Goal: Check status: Check status

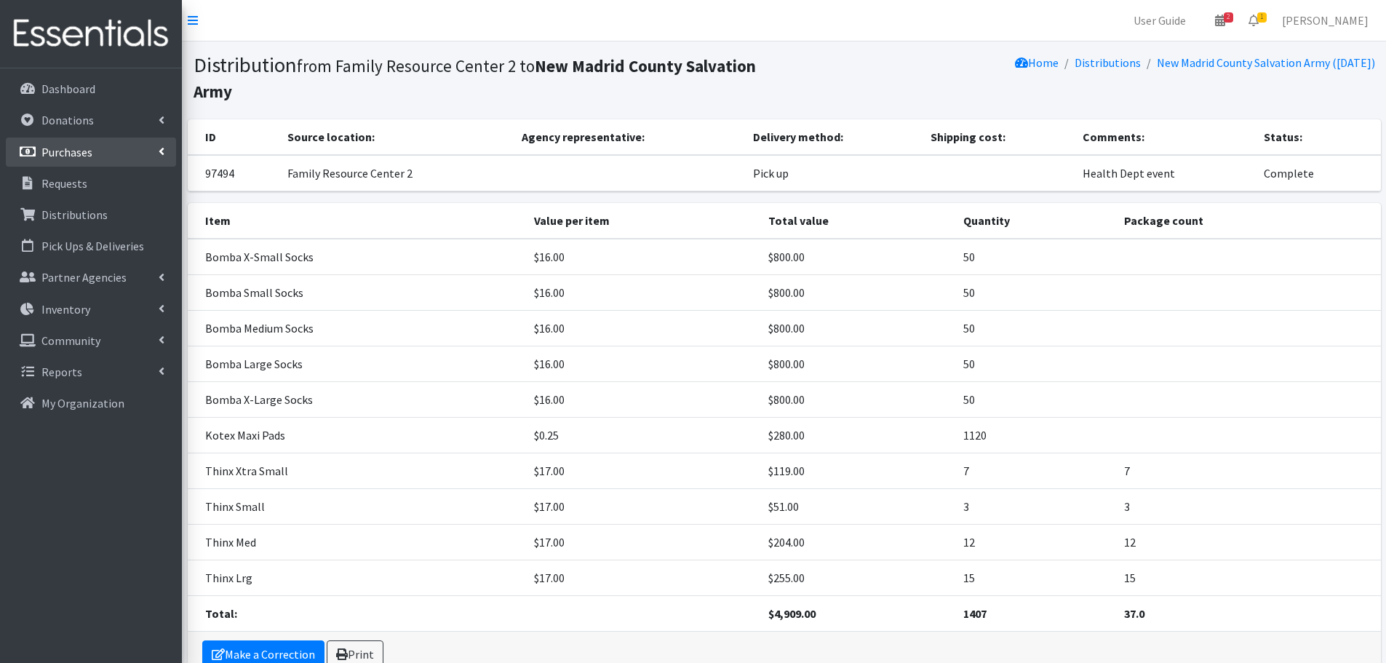
drag, startPoint x: 0, startPoint y: 0, endPoint x: 79, endPoint y: 150, distance: 169.6
click at [79, 150] on p "Purchases" at bounding box center [66, 152] width 51 height 15
click at [58, 244] on p "Requests" at bounding box center [64, 246] width 46 height 15
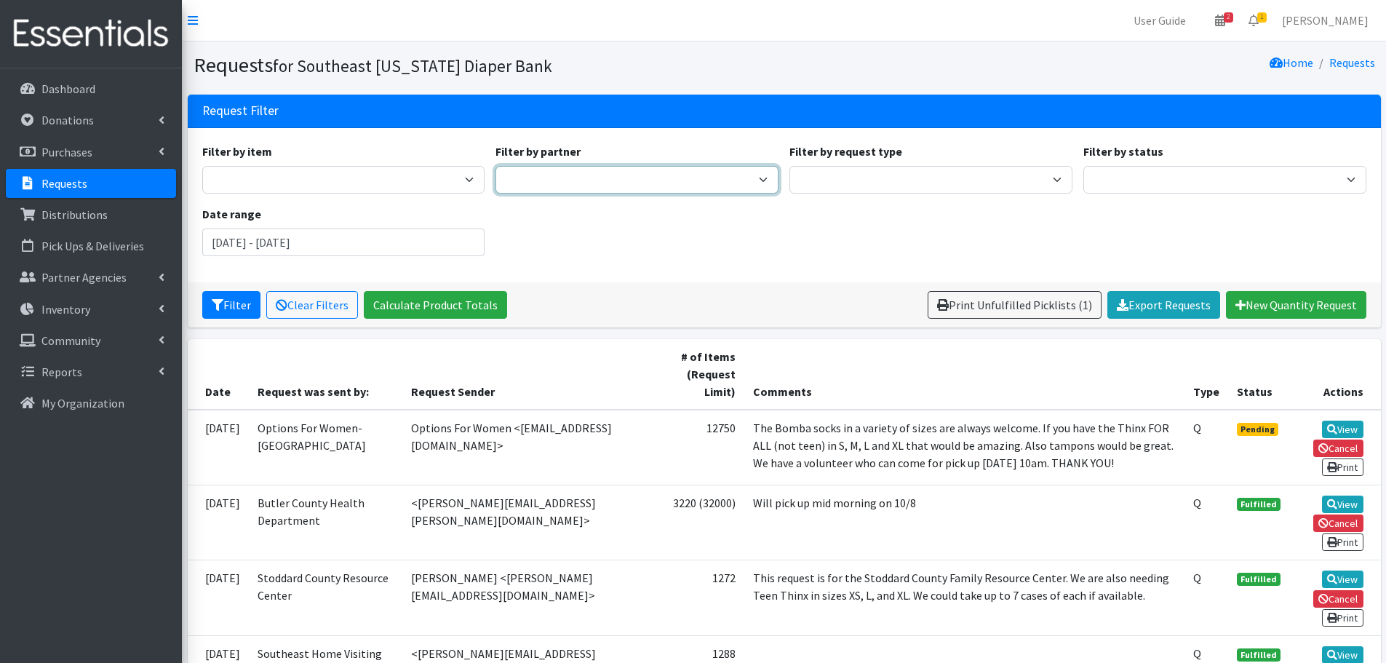
click at [521, 176] on select "ASPIRE WOMEN'S CENTER Bell City Head Start Birthright of Cape & Marble Hill Boo…" at bounding box center [637, 180] width 283 height 28
select select "4929"
click at [496, 166] on select "ASPIRE WOMEN'S CENTER Bell City Head Start Birthright of Cape & Marble Hill Boo…" at bounding box center [637, 180] width 283 height 28
click at [232, 307] on button "Filter" at bounding box center [231, 305] width 58 height 28
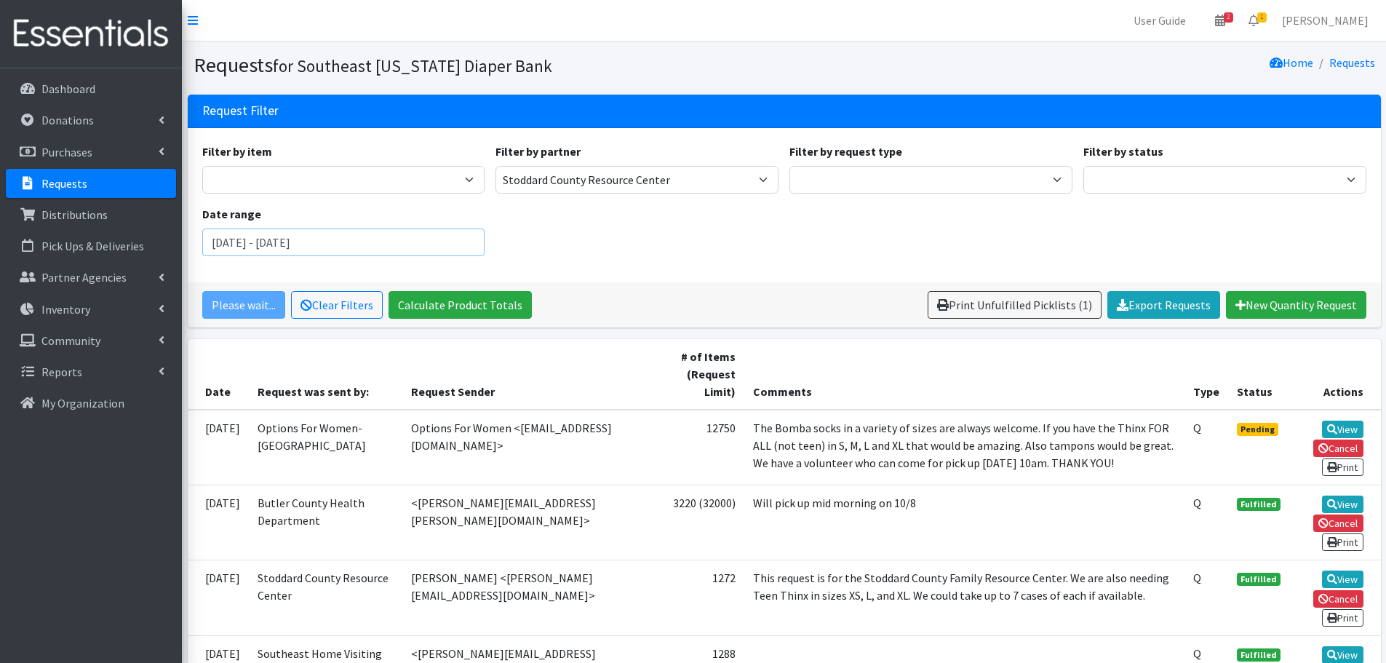
click at [234, 252] on input "August 7, 2025 - November 7, 2025" at bounding box center [343, 243] width 283 height 28
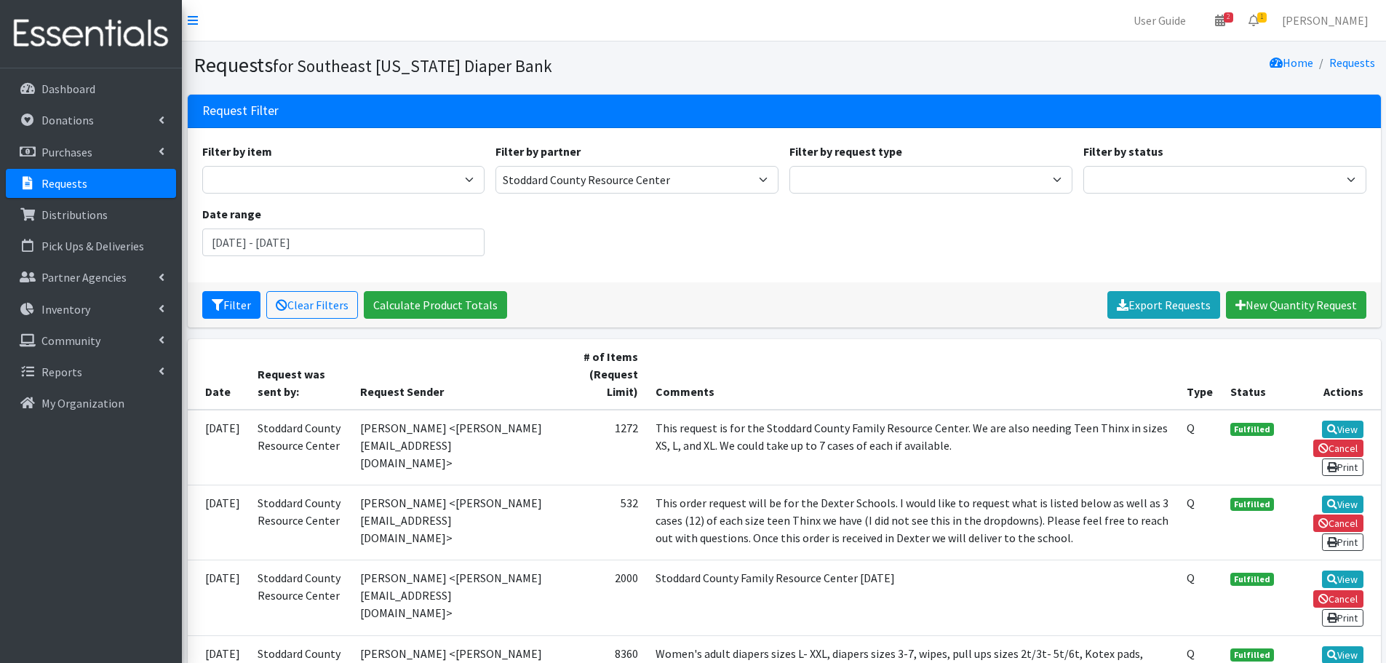
click at [243, 229] on input "[DATE] - [DATE]" at bounding box center [343, 243] width 283 height 28
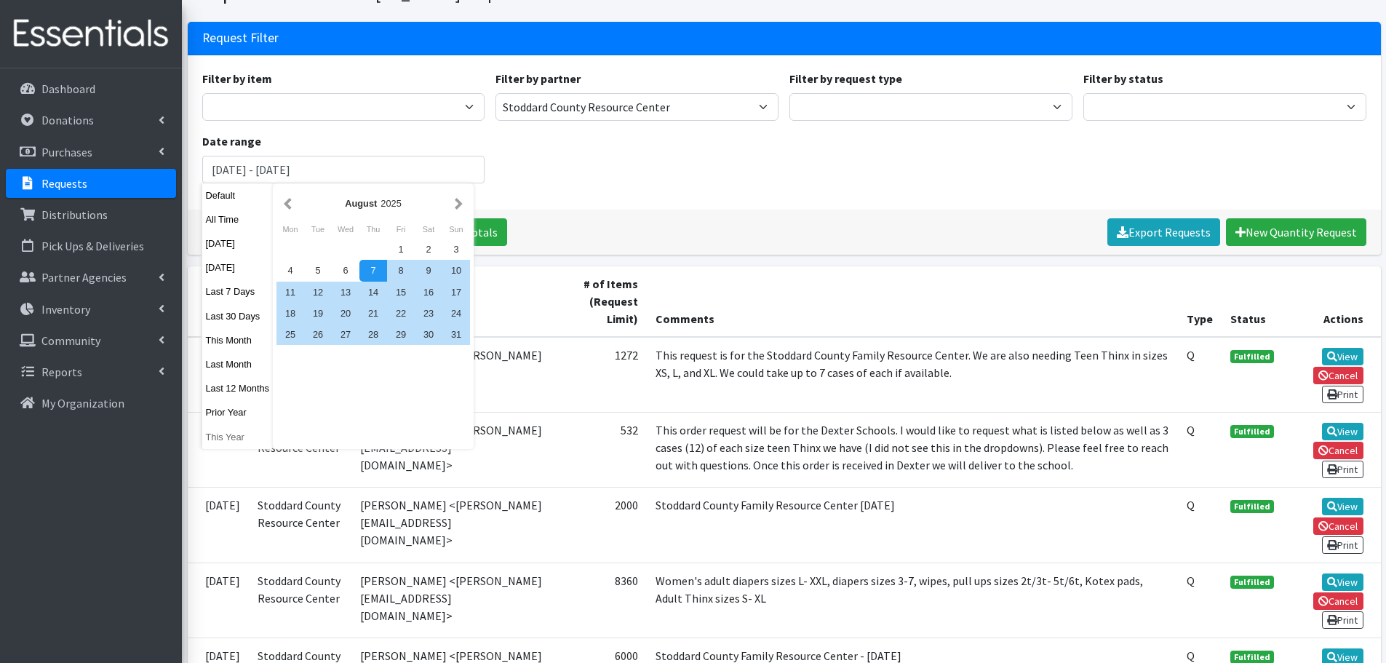
click at [216, 442] on button "This Year" at bounding box center [237, 436] width 71 height 21
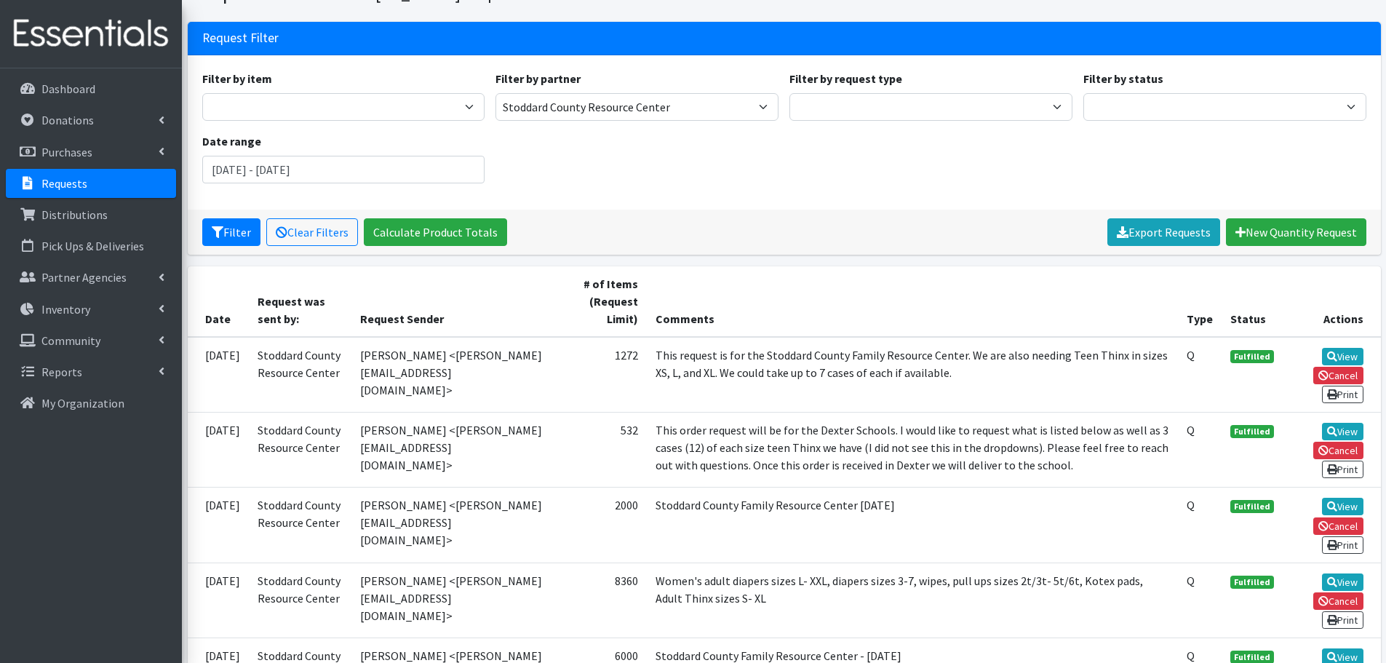
type input "January 1, 2025 - December 31, 2025"
click at [246, 229] on button "Filter" at bounding box center [231, 232] width 58 height 28
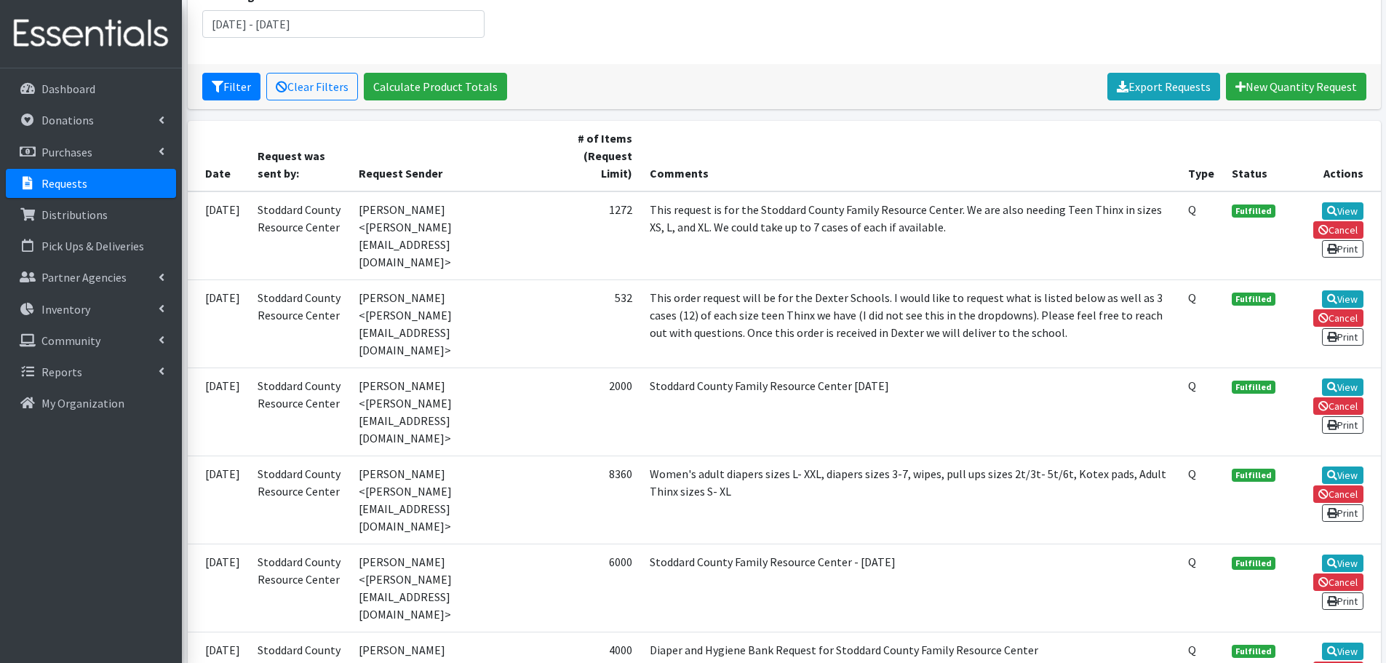
scroll to position [218, 0]
click at [1330, 294] on icon at bounding box center [1332, 299] width 10 height 10
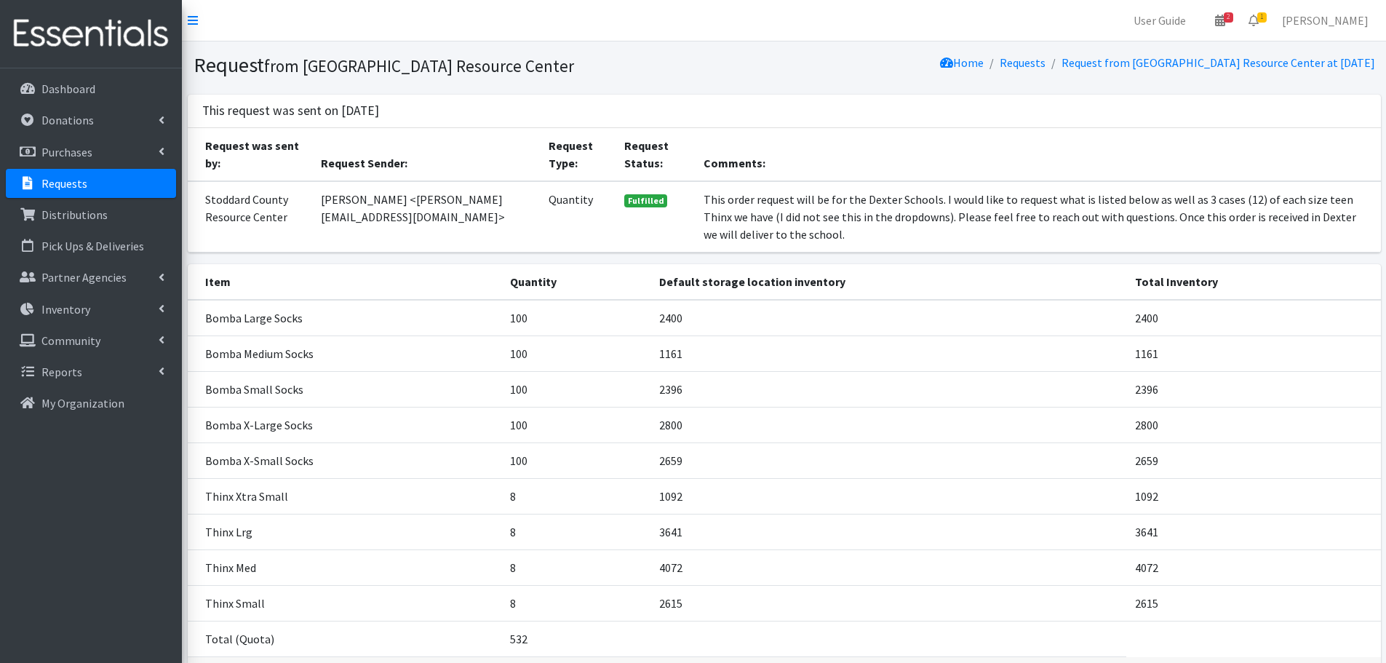
scroll to position [73, 0]
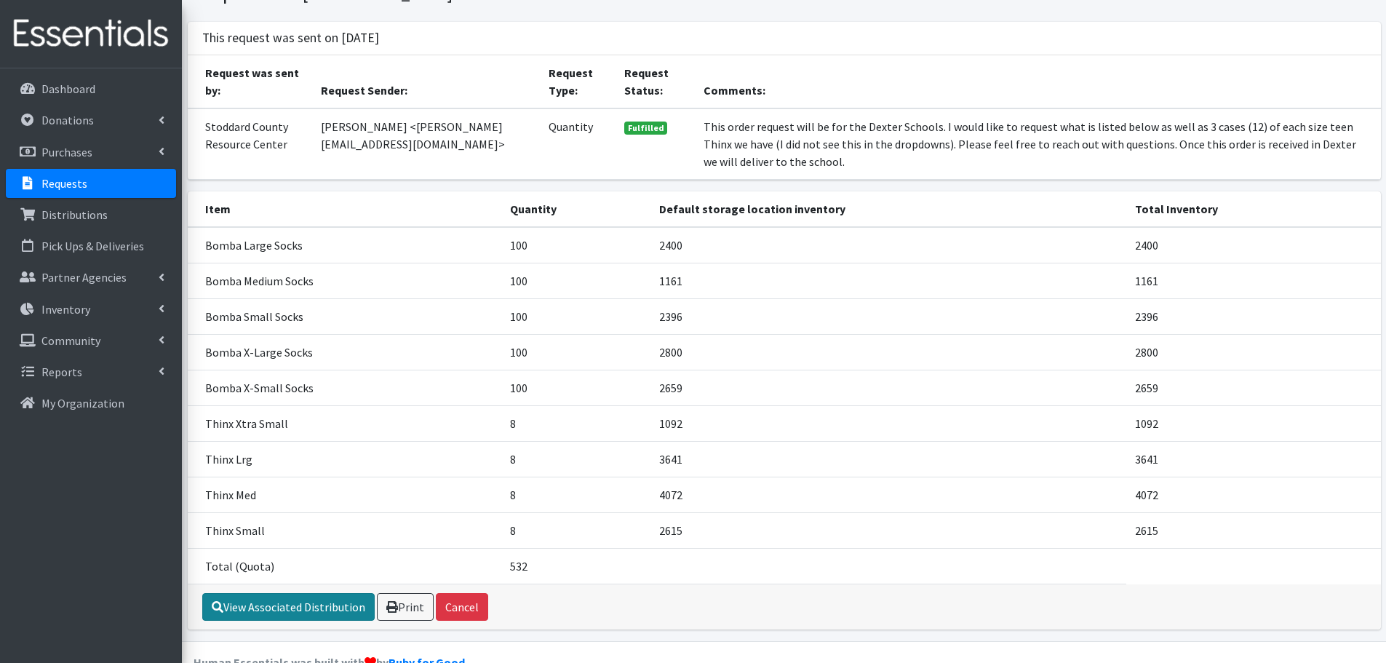
click at [307, 595] on link "View Associated Distribution" at bounding box center [288, 607] width 172 height 28
